Goal: Task Accomplishment & Management: Use online tool/utility

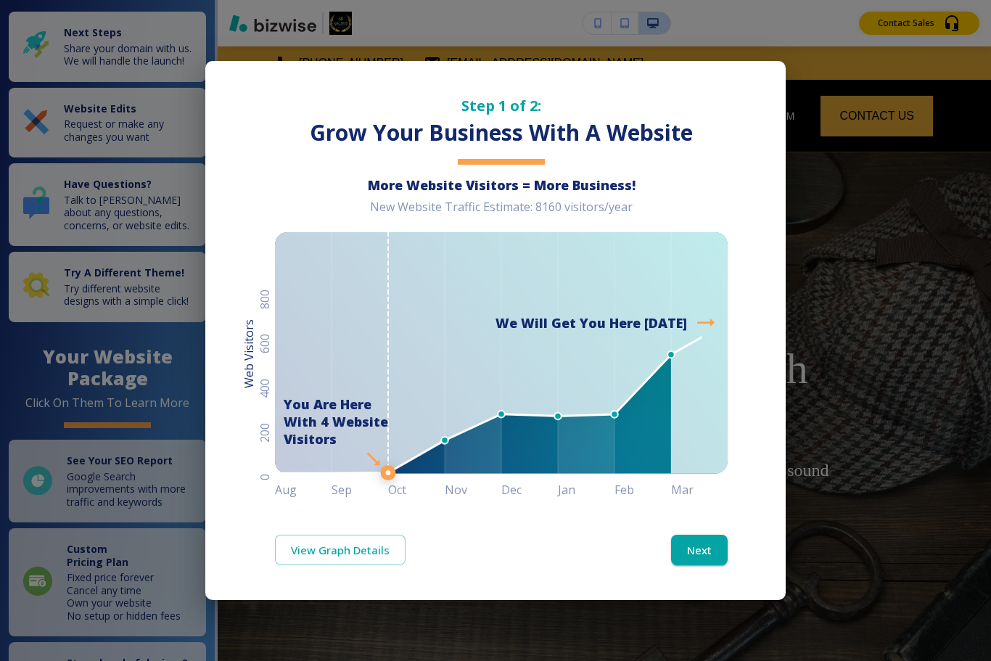
scroll to position [47, 0]
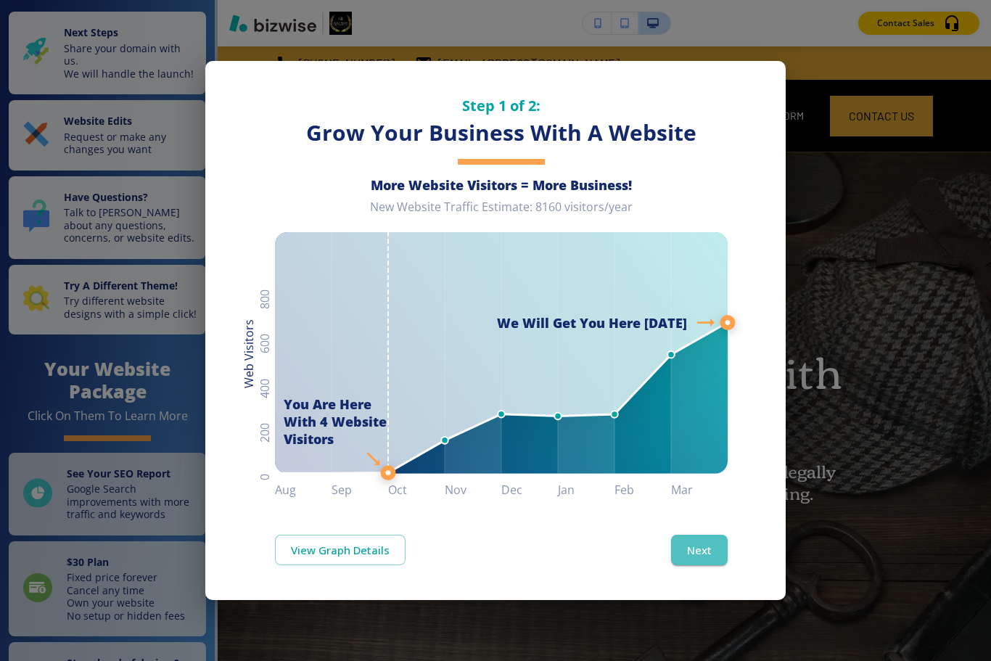
click at [685, 552] on button "Next" at bounding box center [699, 549] width 57 height 30
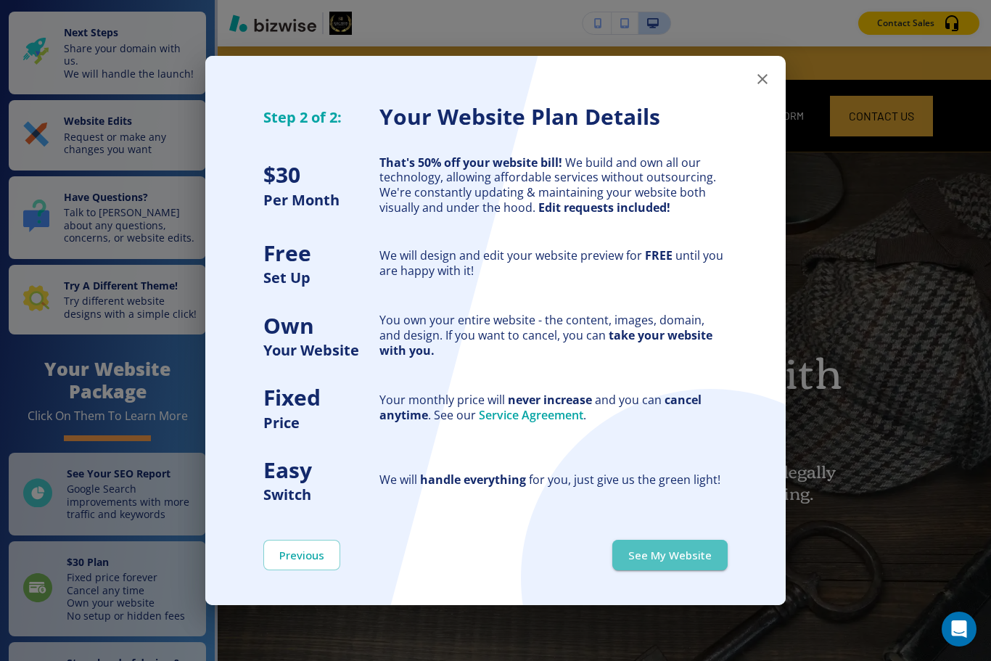
click at [657, 557] on button "See My Website" at bounding box center [669, 555] width 115 height 30
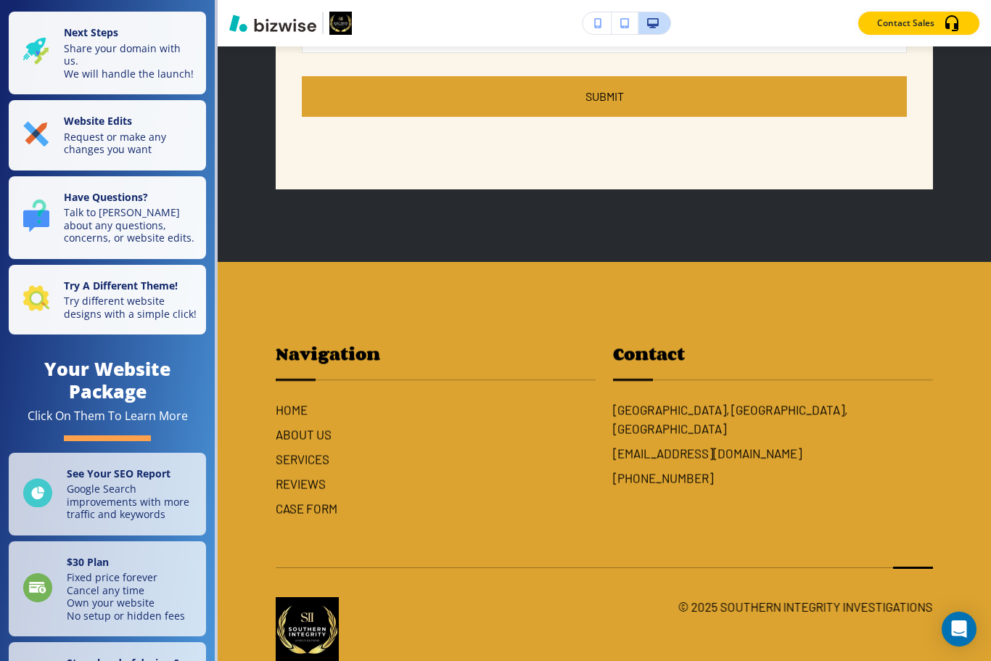
scroll to position [48, 0]
